Goal: Obtain resource: Obtain resource

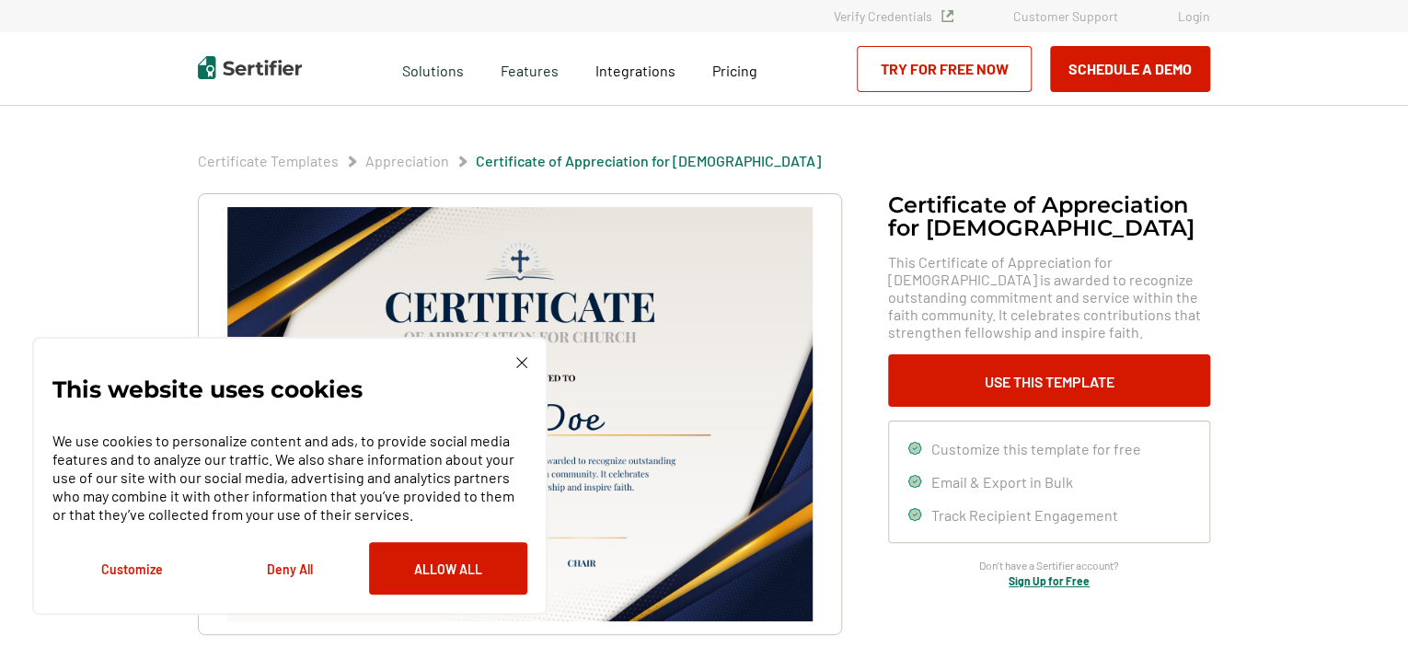
click at [526, 365] on img at bounding box center [521, 362] width 11 height 11
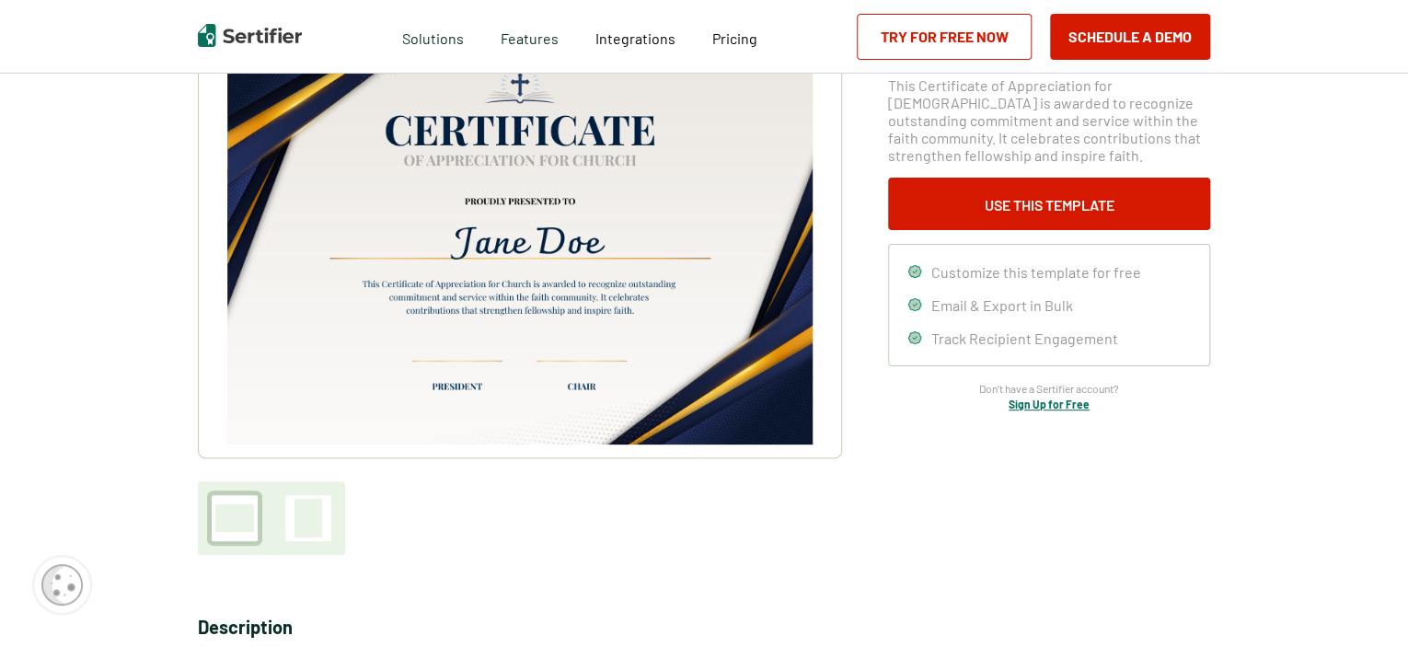
scroll to position [187, 0]
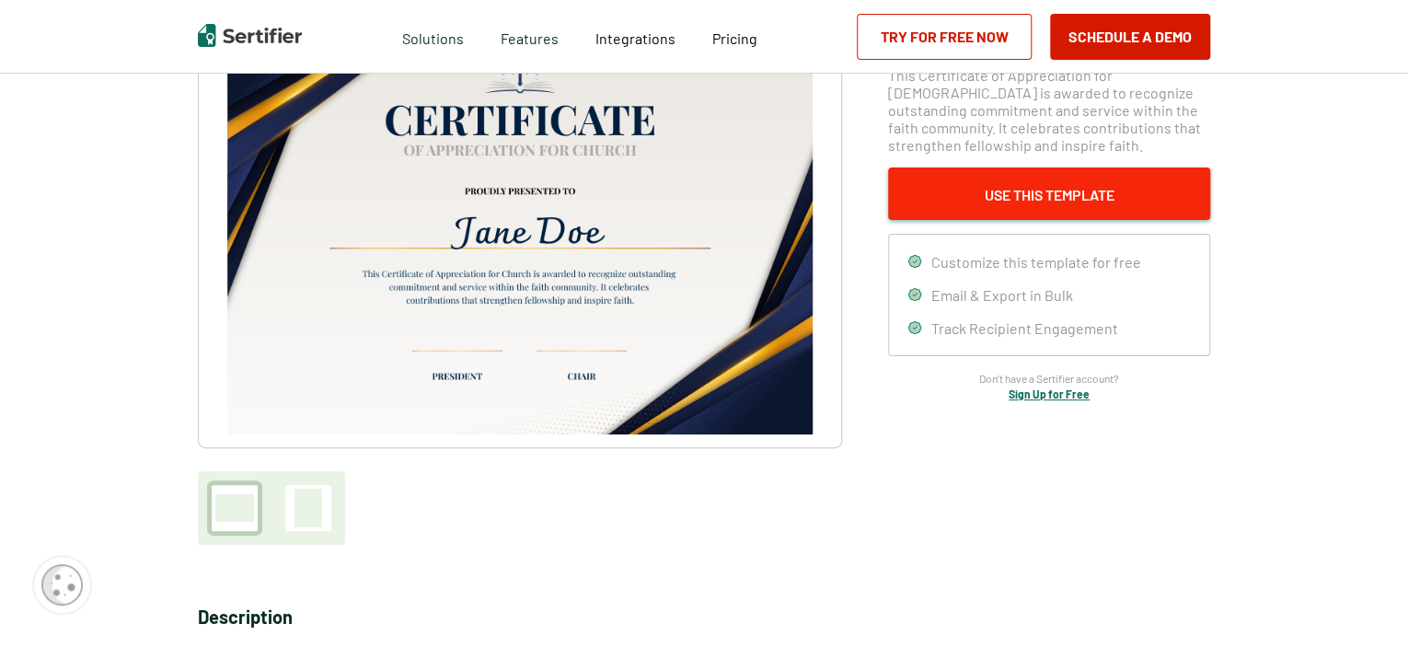
click at [984, 179] on button "Use This Template" at bounding box center [1049, 193] width 322 height 52
